Goal: Entertainment & Leisure: Browse casually

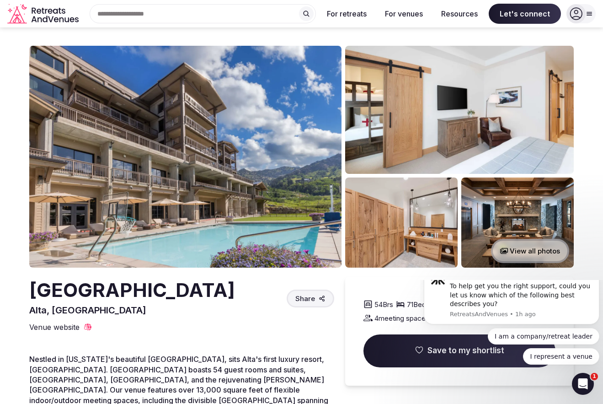
click at [531, 250] on button "View all photos" at bounding box center [530, 251] width 78 height 24
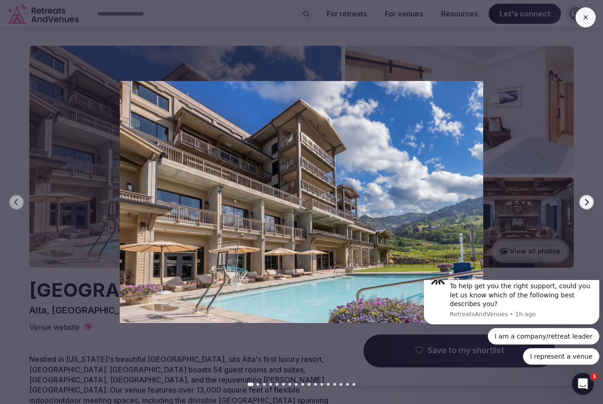
click at [585, 200] on icon "button" at bounding box center [586, 201] width 7 height 7
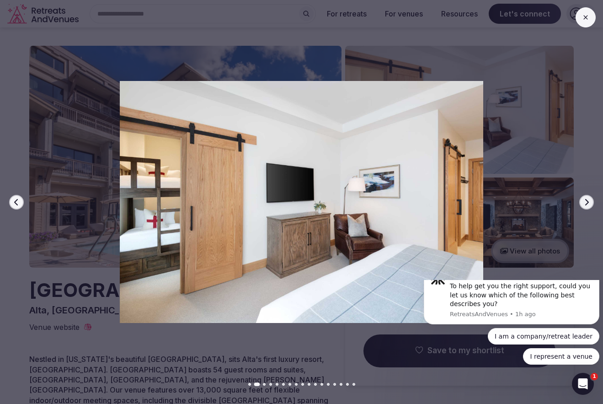
click at [585, 200] on icon "button" at bounding box center [586, 201] width 7 height 7
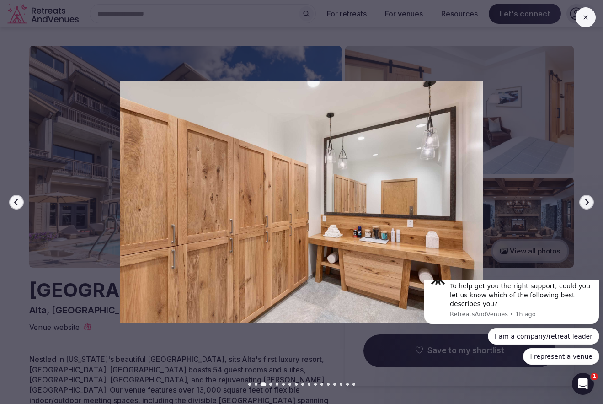
click at [585, 200] on icon "button" at bounding box center [586, 201] width 7 height 7
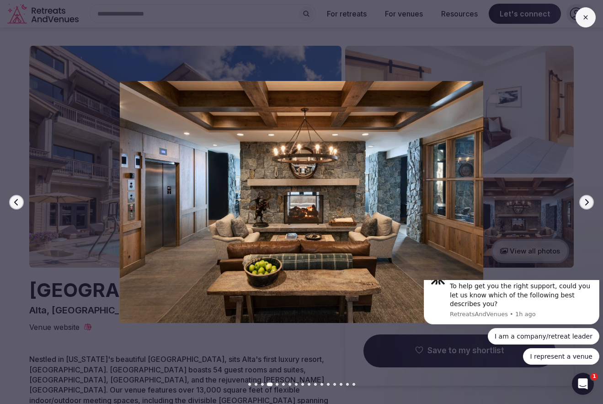
click at [585, 200] on icon "button" at bounding box center [586, 201] width 7 height 7
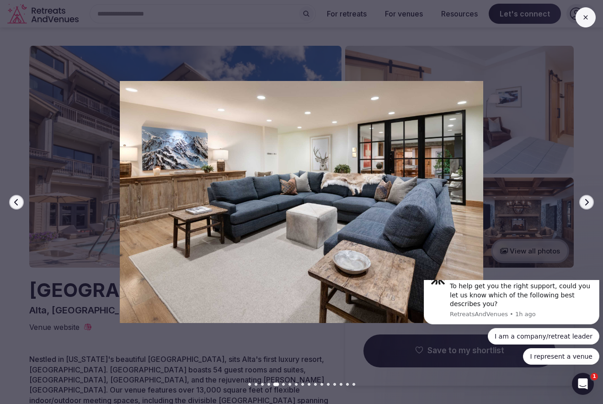
click at [585, 200] on icon "button" at bounding box center [586, 201] width 7 height 7
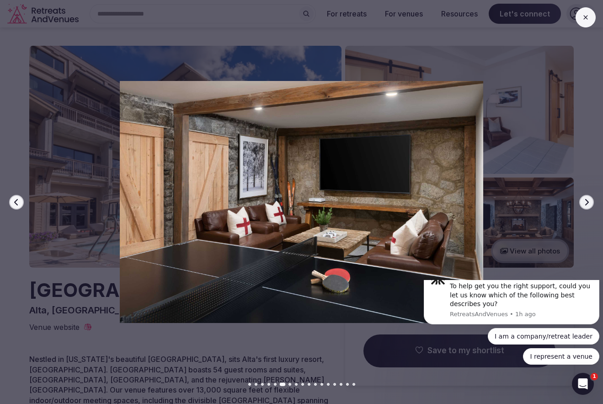
click at [585, 200] on icon "button" at bounding box center [586, 201] width 7 height 7
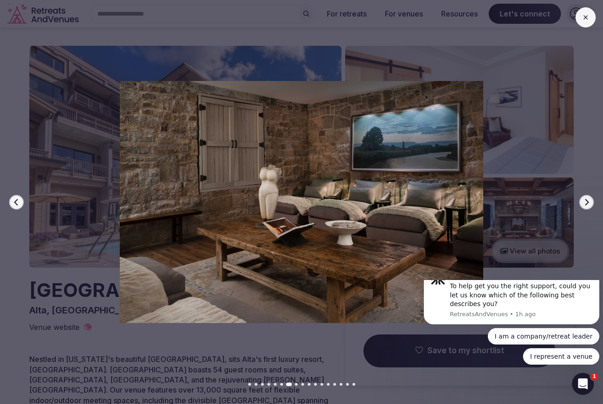
click at [585, 200] on icon "button" at bounding box center [586, 201] width 7 height 7
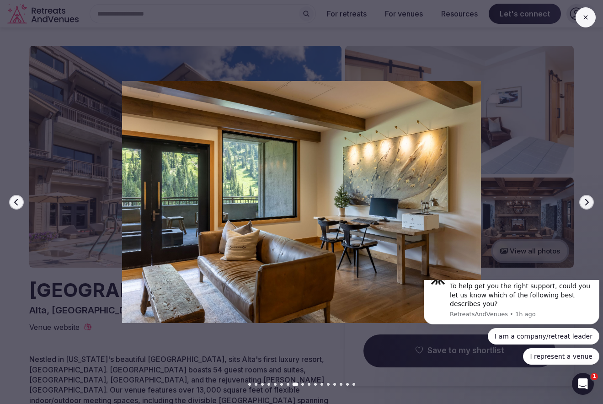
click at [585, 200] on icon "button" at bounding box center [586, 201] width 7 height 7
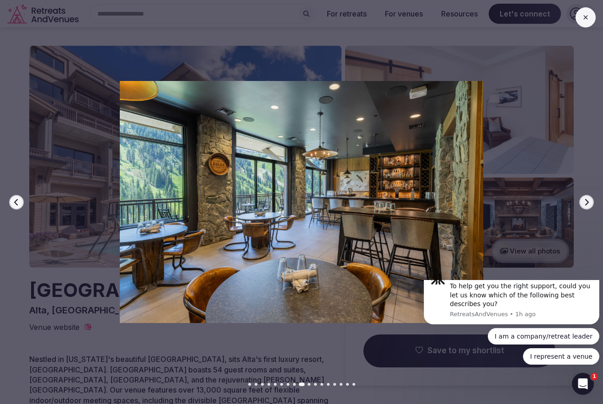
click at [585, 200] on icon "button" at bounding box center [586, 201] width 7 height 7
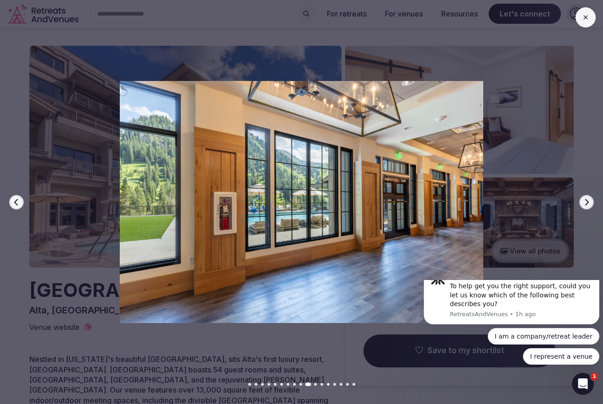
click at [585, 200] on icon "button" at bounding box center [586, 201] width 7 height 7
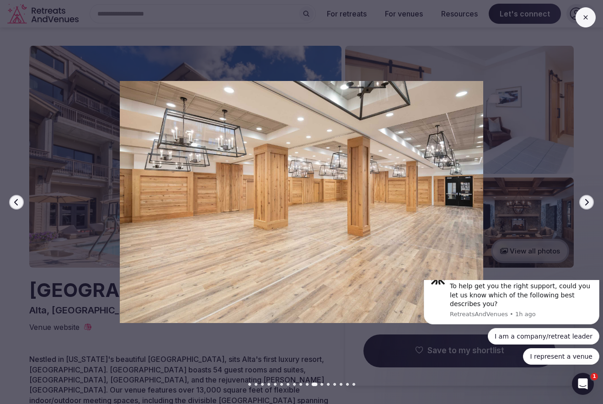
click at [588, 15] on icon at bounding box center [585, 17] width 7 height 7
click at [585, 18] on icon at bounding box center [586, 17] width 4 height 4
